Goal: Task Accomplishment & Management: Manage account settings

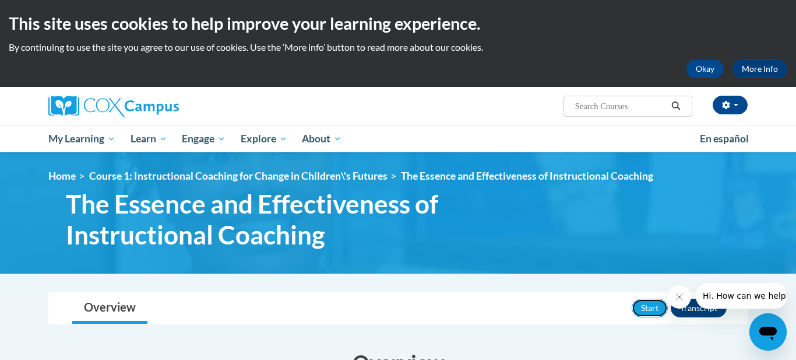
click at [632, 298] on button "Start" at bounding box center [650, 307] width 36 height 19
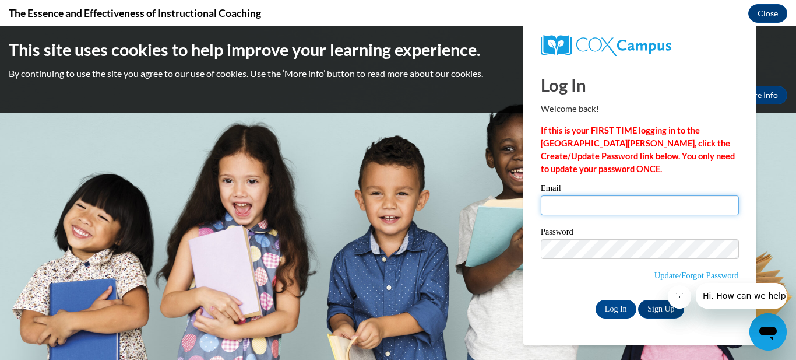
type input "[EMAIL_ADDRESS][DOMAIN_NAME]"
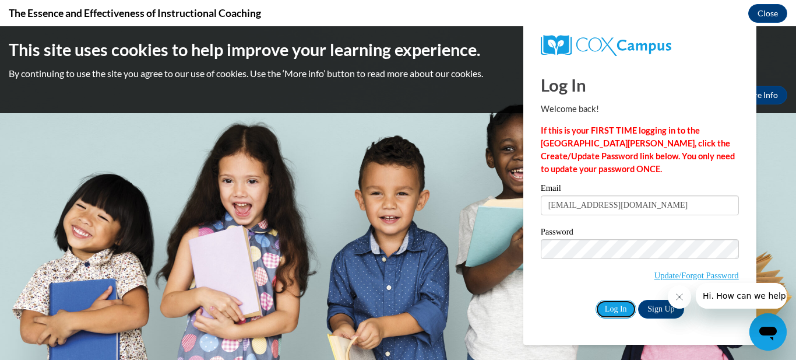
click at [596, 300] on input "Log In" at bounding box center [616, 309] width 41 height 19
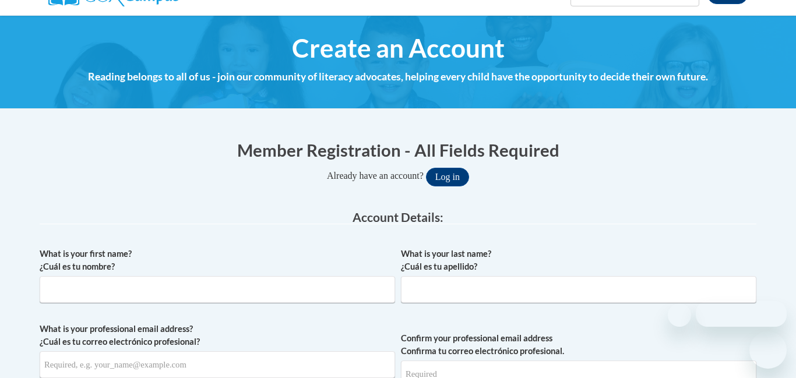
scroll to position [23, 0]
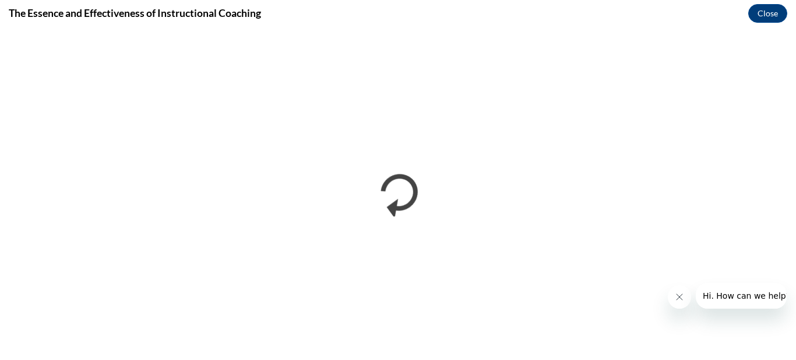
click at [441, 15] on div "The Essence and Effectiveness of Instructional Coaching Close" at bounding box center [398, 13] width 796 height 26
click at [466, 9] on div "The Essence and Effectiveness of Instructional Coaching Close" at bounding box center [398, 13] width 796 height 26
click at [713, 15] on div "The Essence and Effectiveness of Instructional Coaching Close" at bounding box center [398, 13] width 796 height 26
